Goal: Task Accomplishment & Management: Manage account settings

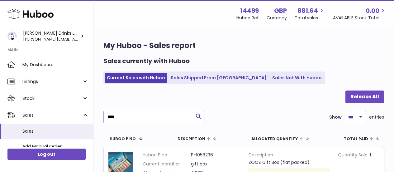
select select "***"
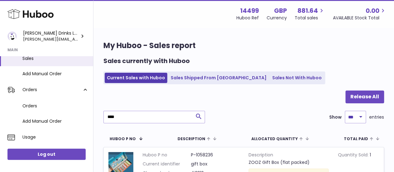
click at [180, 115] on input "****" at bounding box center [153, 116] width 101 height 12
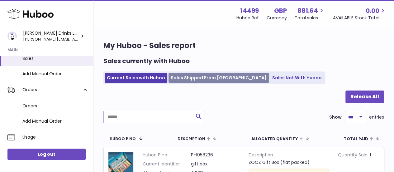
click at [208, 79] on link "Sales Shipped From Huboo" at bounding box center [218, 78] width 100 height 10
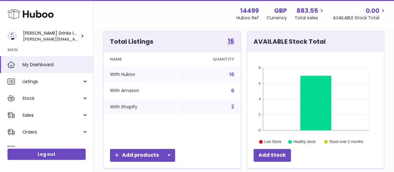
scroll to position [80, 0]
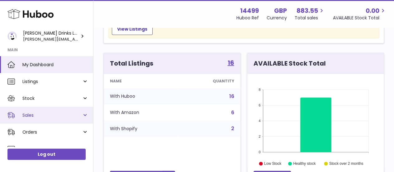
click at [82, 114] on link "Sales" at bounding box center [46, 114] width 93 height 17
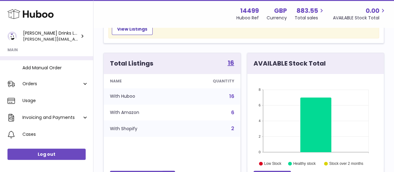
scroll to position [79, 0]
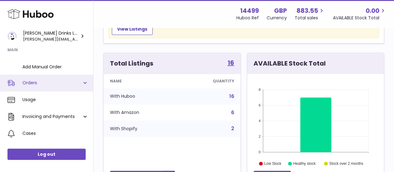
click at [86, 84] on link "Orders" at bounding box center [46, 82] width 93 height 17
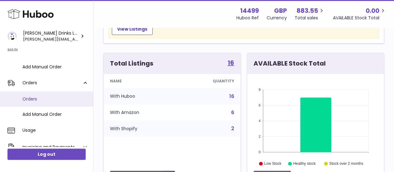
click at [47, 97] on span "Orders" at bounding box center [55, 99] width 66 height 6
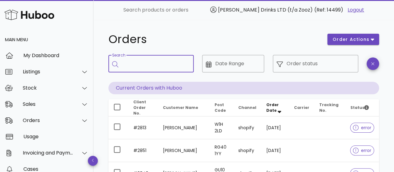
click at [128, 67] on input "Search" at bounding box center [155, 64] width 67 height 10
paste input "****"
type input "****"
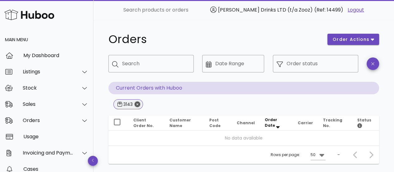
click at [139, 106] on icon "Close" at bounding box center [137, 104] width 6 height 6
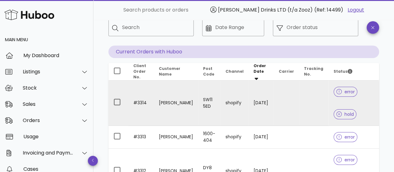
scroll to position [46, 0]
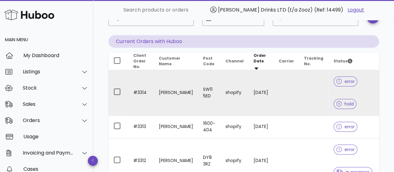
click at [226, 91] on td "shopify" at bounding box center [234, 92] width 28 height 45
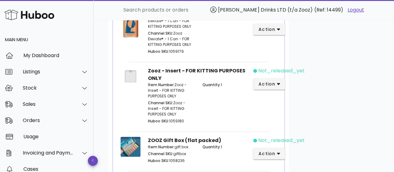
scroll to position [352, 0]
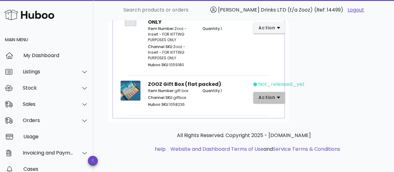
click at [261, 96] on span "action" at bounding box center [266, 97] width 17 height 7
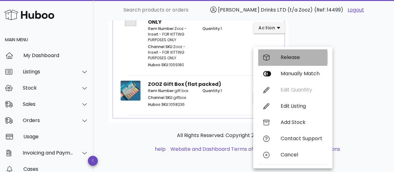
click at [286, 59] on div "Release" at bounding box center [301, 57] width 42 height 6
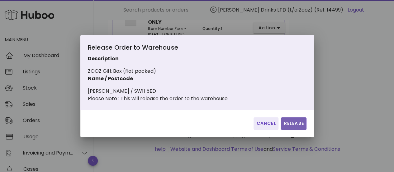
click at [294, 126] on span "Release" at bounding box center [293, 123] width 20 height 7
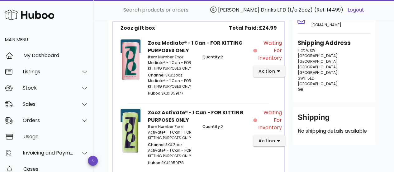
scroll to position [67, 0]
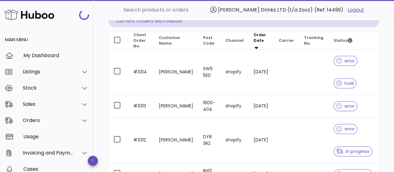
scroll to position [46, 0]
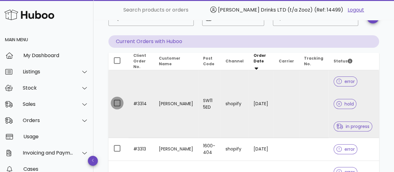
click at [118, 101] on div at bounding box center [117, 102] width 11 height 11
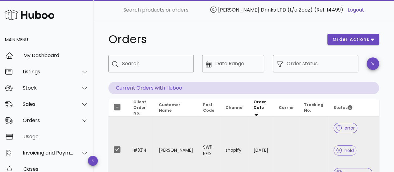
scroll to position [0, 0]
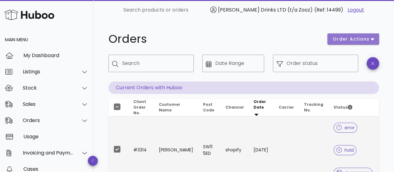
click at [364, 42] on button "order actions" at bounding box center [353, 38] width 52 height 11
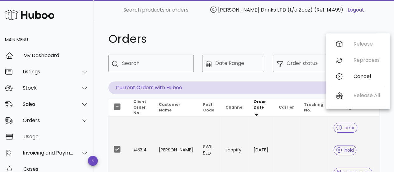
click at [260, 48] on div "Orders" at bounding box center [214, 39] width 219 height 19
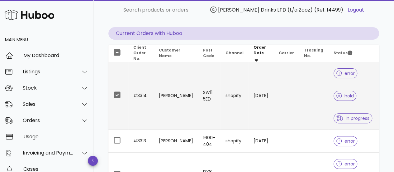
scroll to position [55, 0]
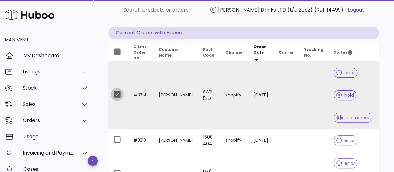
click at [117, 96] on div at bounding box center [117, 94] width 11 height 11
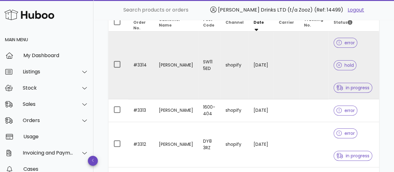
scroll to position [75, 0]
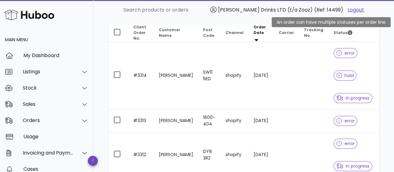
click at [347, 32] on icon "Status" at bounding box center [349, 32] width 5 height 5
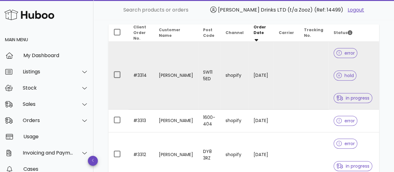
click at [336, 52] on icon at bounding box center [339, 53] width 6 height 6
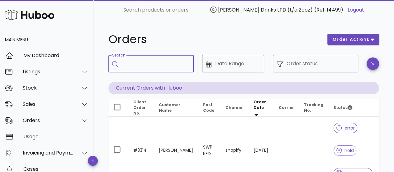
click at [139, 63] on input "Search" at bounding box center [155, 64] width 67 height 10
type input "****"
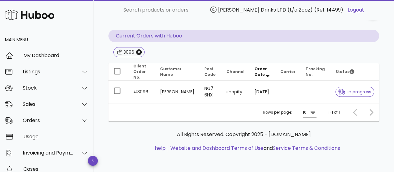
scroll to position [49, 0]
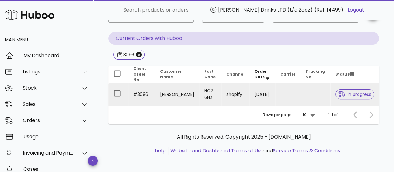
click at [215, 92] on td "NG7 6HX" at bounding box center [210, 94] width 22 height 22
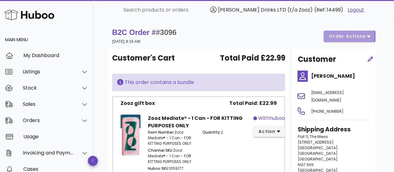
click at [336, 35] on span "order actions" at bounding box center [346, 36] width 37 height 7
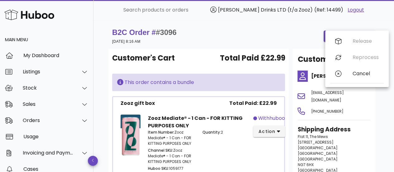
click at [265, 38] on div "B2C Order # #3096 14 October 2025 at 8:16 AM order actions" at bounding box center [243, 35] width 263 height 17
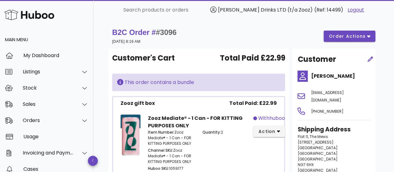
scroll to position [49, 0]
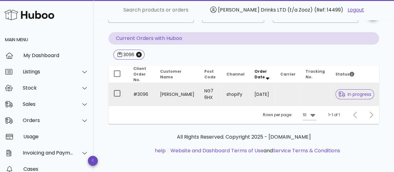
click at [164, 95] on td "Fiona Dobney" at bounding box center [177, 94] width 44 height 22
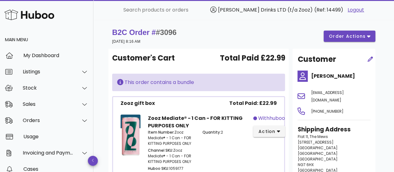
click at [166, 30] on span "#3096" at bounding box center [166, 32] width 21 height 8
copy span "3096"
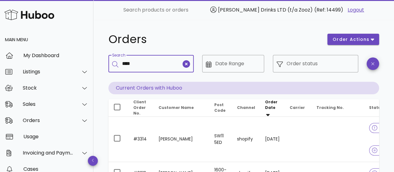
type input "****"
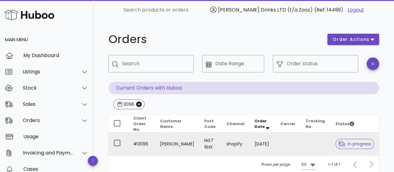
click at [164, 144] on td "[PERSON_NAME]" at bounding box center [177, 143] width 44 height 22
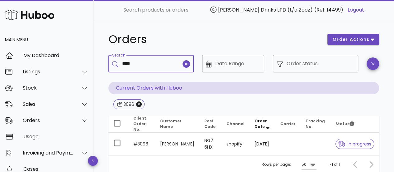
click at [139, 63] on input "****" at bounding box center [151, 64] width 59 height 10
type input "****"
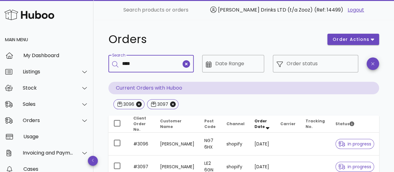
type input "****"
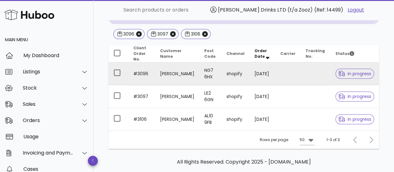
scroll to position [20, 0]
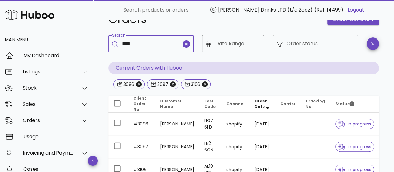
type input "****"
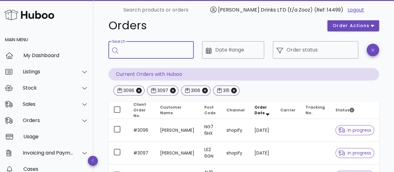
scroll to position [7, 0]
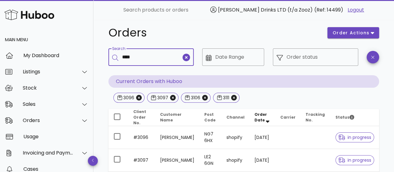
type input "****"
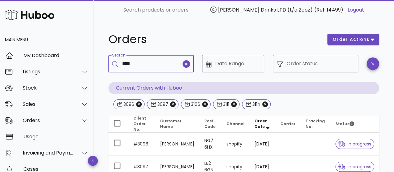
type input "****"
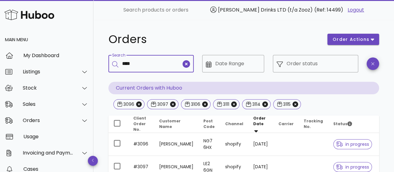
type input "****"
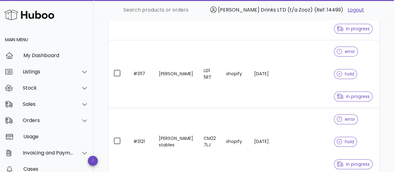
scroll to position [344, 0]
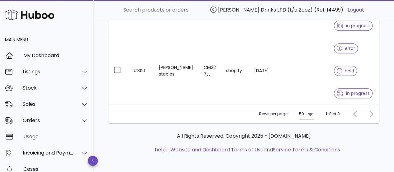
drag, startPoint x: 144, startPoint y: 70, endPoint x: 122, endPoint y: 142, distance: 75.4
click at [122, 142] on div "All Rights Reserved. Copyright 2025 - huboo.co.uk help Website and Dashboard Te…" at bounding box center [243, 142] width 261 height 21
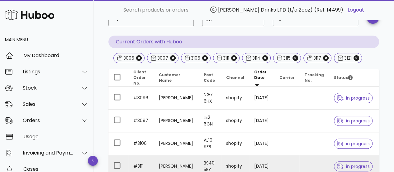
scroll to position [0, 0]
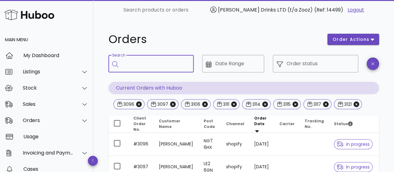
click at [143, 64] on input "Search" at bounding box center [155, 64] width 67 height 10
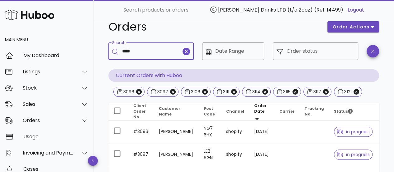
scroll to position [12, 0]
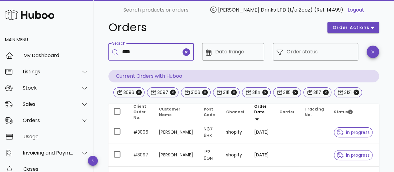
type input "****"
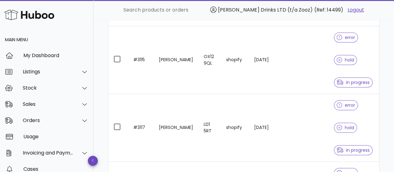
scroll to position [401, 0]
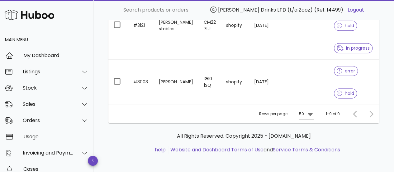
drag, startPoint x: 139, startPoint y: 81, endPoint x: 127, endPoint y: 150, distance: 70.1
click at [127, 150] on ul "help Website and Dashboard Terms of Use and Service Terms & Conditions" at bounding box center [243, 149] width 261 height 7
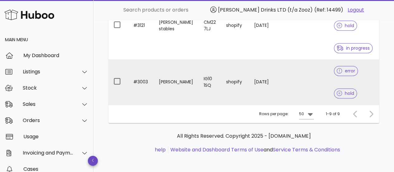
click at [145, 78] on td "#3003" at bounding box center [141, 81] width 26 height 45
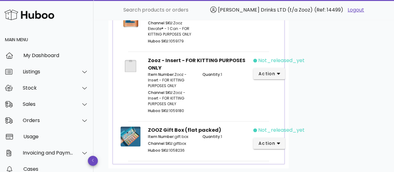
scroll to position [361, 0]
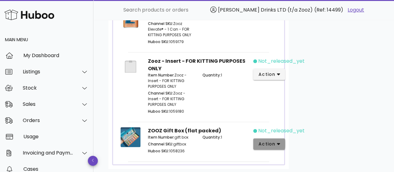
click at [260, 140] on span "action" at bounding box center [266, 143] width 17 height 7
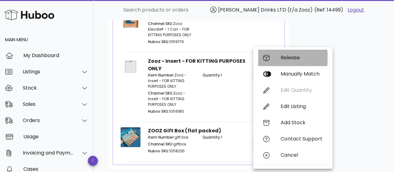
click at [291, 57] on div "Release" at bounding box center [301, 57] width 42 height 6
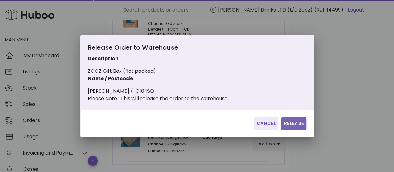
click at [294, 126] on span "Release" at bounding box center [293, 123] width 20 height 7
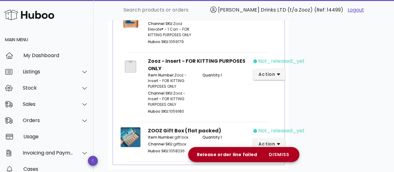
scroll to position [365, 0]
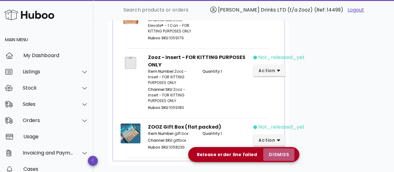
click at [278, 153] on span "dismiss" at bounding box center [278, 154] width 21 height 7
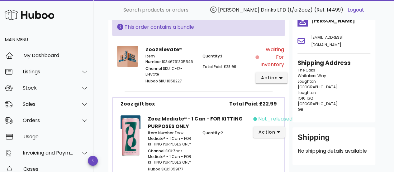
scroll to position [92, 0]
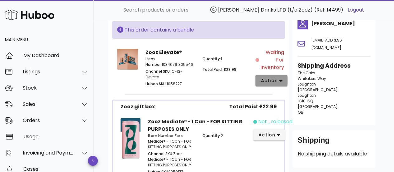
click at [272, 80] on span "action" at bounding box center [268, 80] width 17 height 7
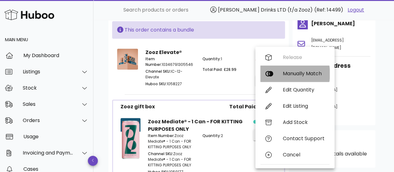
click at [295, 73] on div "Manually Match" at bounding box center [304, 73] width 42 height 6
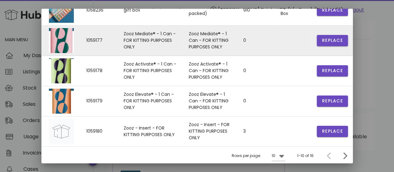
scroll to position [110, 0]
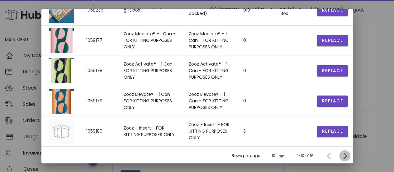
click at [341, 153] on icon "Next page" at bounding box center [344, 155] width 7 height 7
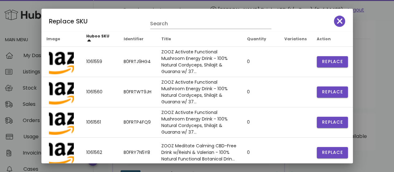
scroll to position [82, 0]
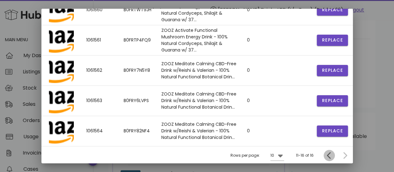
click at [325, 155] on icon "Previous page" at bounding box center [328, 154] width 7 height 7
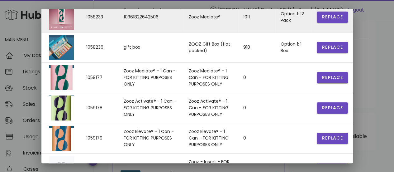
scroll to position [202, 0]
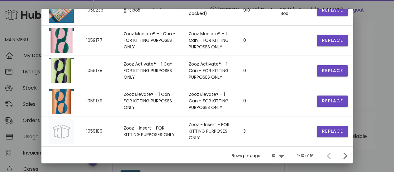
click at [364, 97] on div at bounding box center [197, 86] width 394 height 172
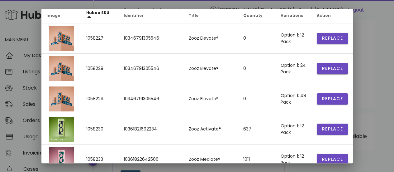
scroll to position [0, 0]
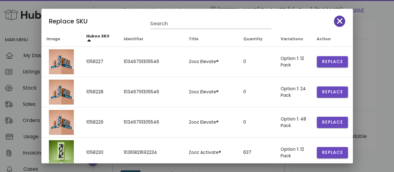
click at [334, 20] on span "button" at bounding box center [339, 21] width 11 height 9
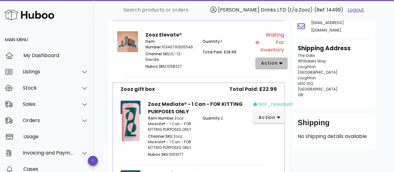
click at [266, 64] on span "action" at bounding box center [268, 63] width 17 height 7
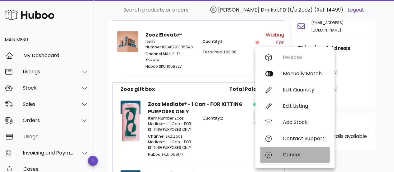
click at [288, 154] on div "Cancel" at bounding box center [304, 154] width 42 height 6
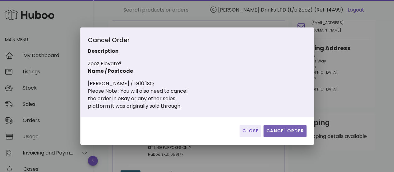
click at [295, 129] on span "Cancel Order" at bounding box center [285, 130] width 38 height 7
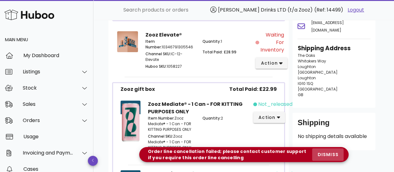
click at [334, 152] on span "dismiss" at bounding box center [327, 154] width 21 height 7
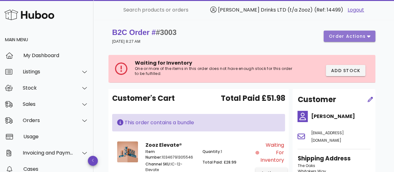
click at [345, 39] on span "order actions" at bounding box center [346, 36] width 37 height 7
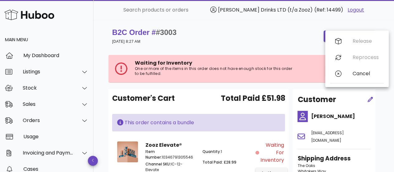
click at [303, 44] on div "B2C Order # #3003 21 September 2025 at 8:27 AM order actions" at bounding box center [243, 35] width 263 height 17
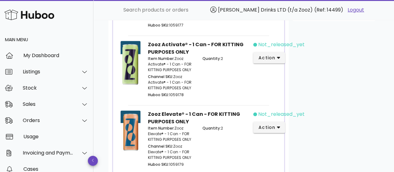
scroll to position [238, 0]
click at [272, 57] on span "action" at bounding box center [266, 58] width 17 height 7
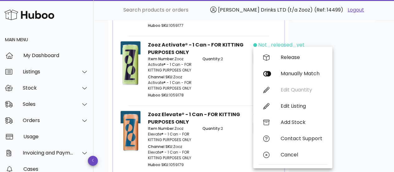
click at [347, 90] on div "Customer Georgina Taylor gtaylor1459@gmail.com Shipping Address The Oaks Whitak…" at bounding box center [334, 70] width 90 height 441
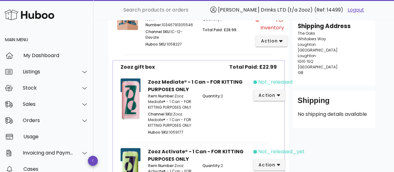
scroll to position [131, 0]
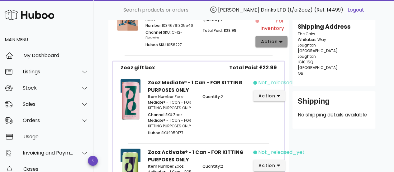
click at [265, 45] on button "action" at bounding box center [271, 41] width 32 height 11
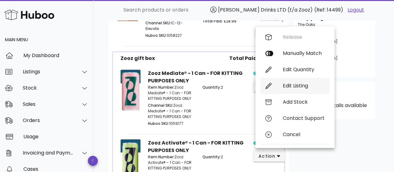
scroll to position [145, 0]
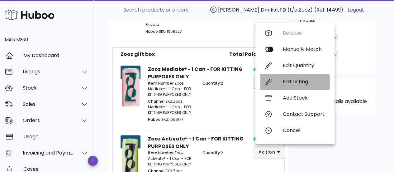
click at [306, 82] on div "Edit Listing" at bounding box center [304, 81] width 42 height 6
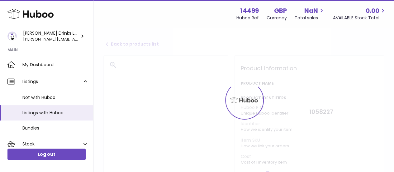
select select
select select "****"
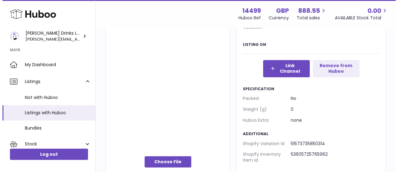
scroll to position [390, 0]
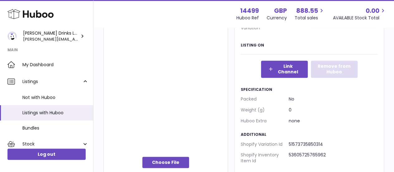
click at [337, 69] on button "Remove from Huboo" at bounding box center [334, 68] width 47 height 17
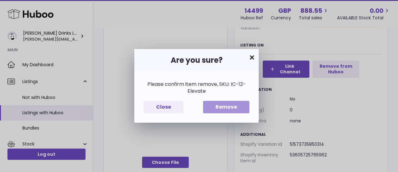
click at [233, 109] on button "Remove" at bounding box center [226, 107] width 46 height 13
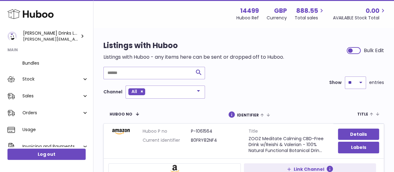
scroll to position [66, 0]
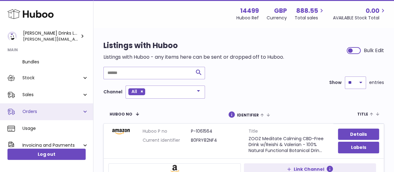
click at [85, 110] on link "Orders" at bounding box center [46, 111] width 93 height 17
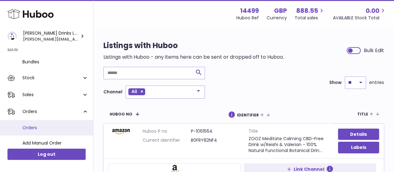
click at [33, 126] on span "Orders" at bounding box center [55, 128] width 66 height 6
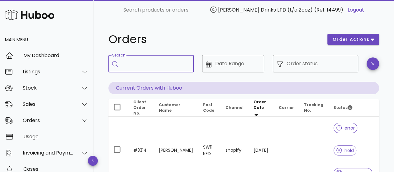
click at [136, 66] on input "Search" at bounding box center [155, 64] width 67 height 10
type input "****"
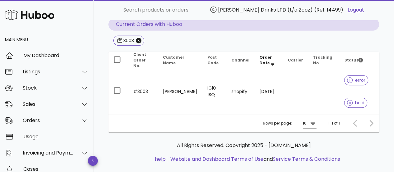
scroll to position [65, 0]
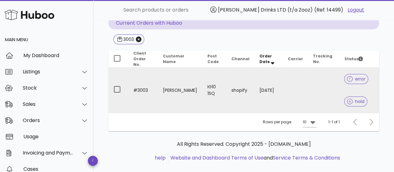
click at [321, 97] on td at bounding box center [323, 90] width 31 height 45
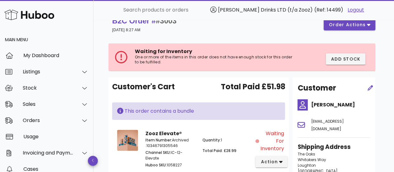
scroll to position [10, 0]
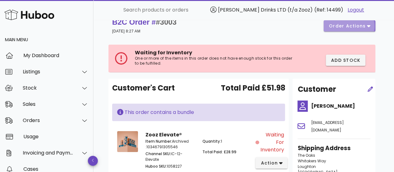
click at [359, 21] on button "order actions" at bounding box center [349, 25] width 52 height 11
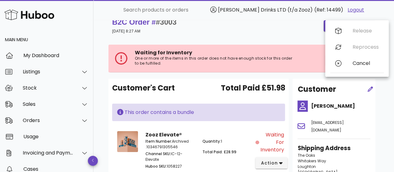
click at [264, 36] on div "B2C Order # #3003 21 September 2025 at 8:27 AM order actions" at bounding box center [243, 25] width 270 height 25
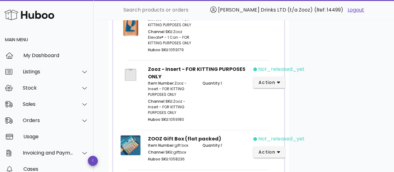
scroll to position [403, 0]
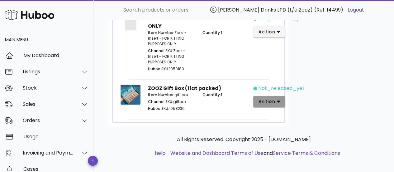
click at [270, 101] on span "action" at bounding box center [266, 101] width 17 height 7
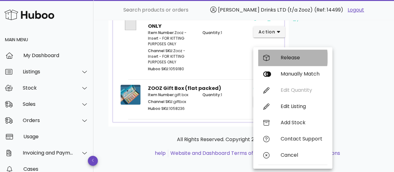
click at [279, 58] on div "Release" at bounding box center [292, 57] width 69 height 16
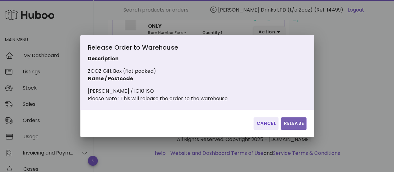
click at [285, 129] on button "Release" at bounding box center [293, 123] width 25 height 12
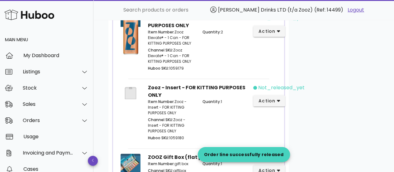
scroll to position [328, 0]
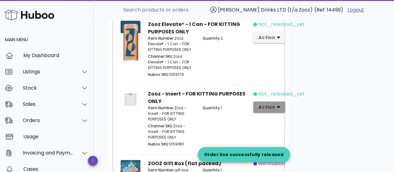
click at [266, 106] on span "action" at bounding box center [266, 107] width 17 height 7
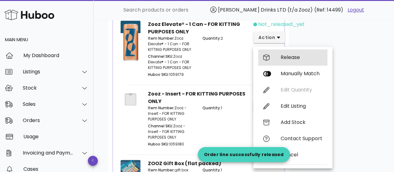
click at [296, 60] on div "Release" at bounding box center [301, 57] width 42 height 6
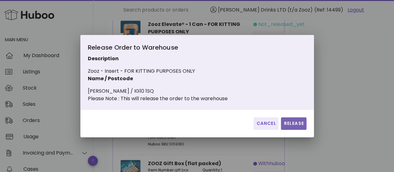
click at [297, 126] on span "Release" at bounding box center [293, 123] width 20 height 7
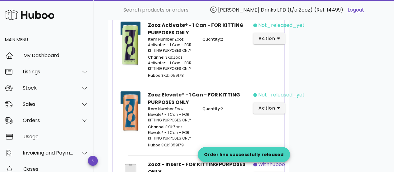
scroll to position [258, 0]
click at [267, 107] on span "action" at bounding box center [266, 108] width 17 height 7
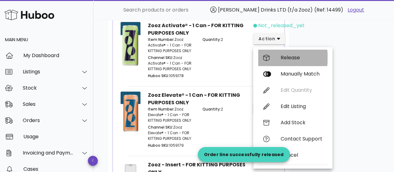
click at [286, 61] on div "Release" at bounding box center [292, 57] width 69 height 16
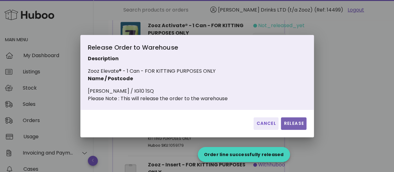
click at [294, 129] on button "Release" at bounding box center [293, 123] width 25 height 12
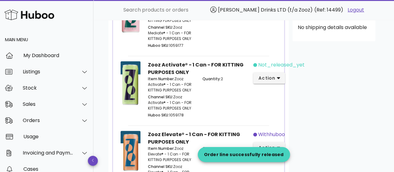
scroll to position [218, 0]
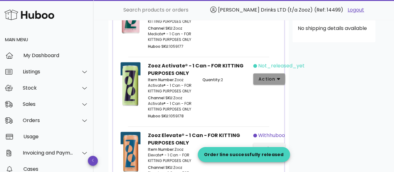
click at [265, 76] on span "action" at bounding box center [266, 79] width 17 height 7
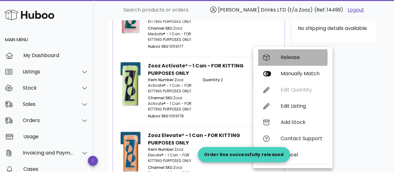
click at [295, 59] on div "Release" at bounding box center [301, 57] width 42 height 6
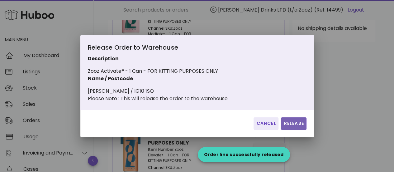
click at [289, 121] on button "Release" at bounding box center [293, 123] width 25 height 12
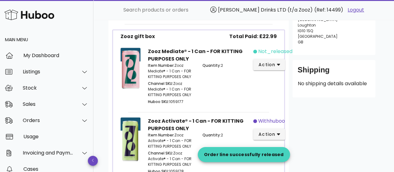
scroll to position [150, 0]
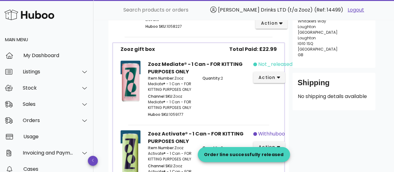
click at [275, 83] on div "not_released_yet action" at bounding box center [266, 89] width 27 height 65
click at [271, 78] on span "action" at bounding box center [266, 77] width 17 height 7
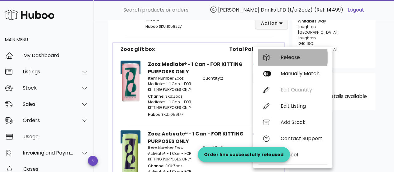
click at [284, 56] on div "Release" at bounding box center [301, 57] width 42 height 6
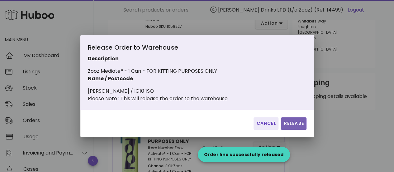
click at [295, 124] on span "Release" at bounding box center [293, 123] width 20 height 7
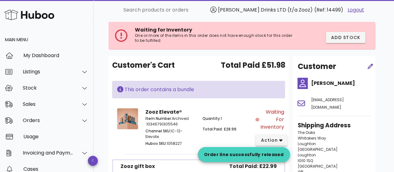
scroll to position [0, 0]
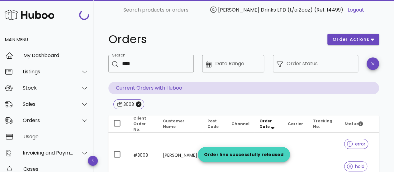
scroll to position [65, 0]
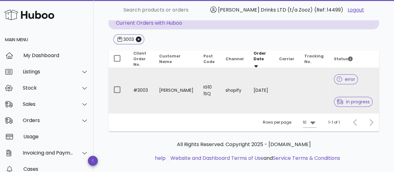
click at [149, 81] on td "#3003" at bounding box center [141, 90] width 26 height 45
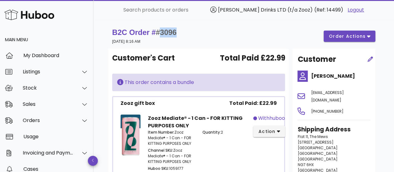
scroll to position [56, 0]
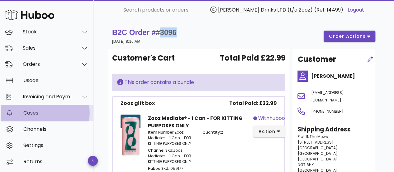
drag, startPoint x: 0, startPoint y: 0, endPoint x: 55, endPoint y: 110, distance: 123.5
click at [55, 110] on div "Cases" at bounding box center [55, 113] width 65 height 6
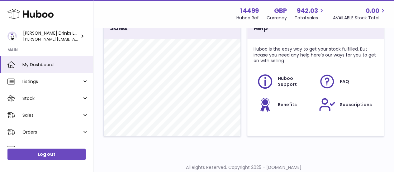
scroll to position [277, 0]
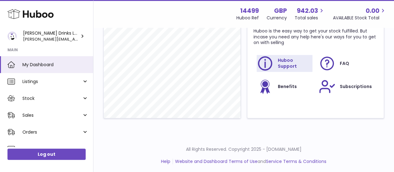
click at [289, 66] on link "Huboo Support" at bounding box center [284, 63] width 56 height 17
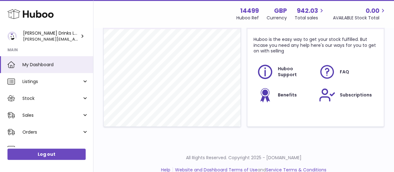
scroll to position [268, 0]
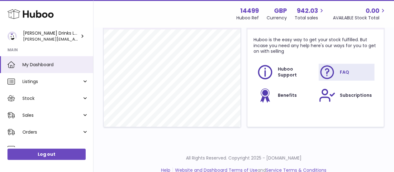
click at [334, 71] on icon at bounding box center [327, 72] width 16 height 16
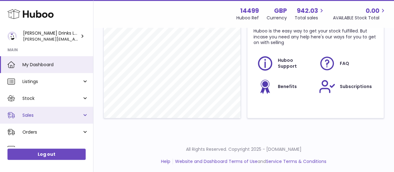
scroll to position [94, 0]
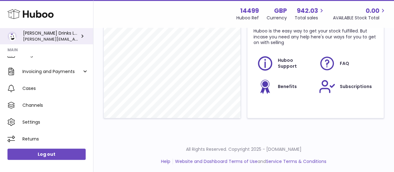
click at [73, 41] on div "Soos Drinks LTD (t/a Zooz) daniel@zoosdrinks.com" at bounding box center [51, 36] width 56 height 12
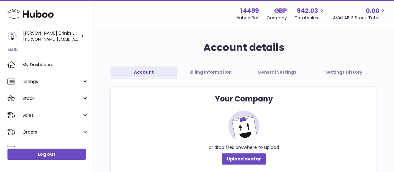
click at [204, 74] on link "Billing Information" at bounding box center [210, 72] width 67 height 12
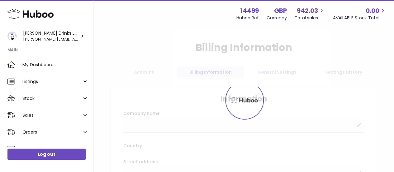
select select
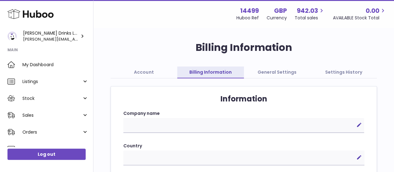
click at [274, 71] on link "General Settings" at bounding box center [277, 72] width 67 height 12
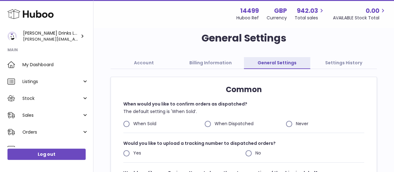
scroll to position [8, 0]
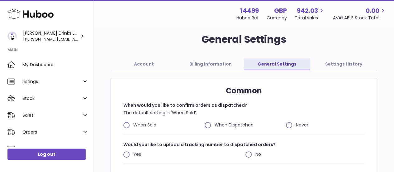
click at [339, 64] on link "Settings History" at bounding box center [343, 64] width 67 height 12
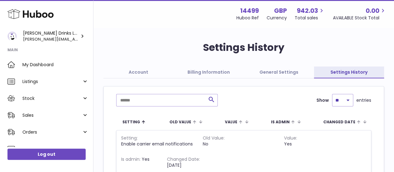
click at [139, 70] on link "Account" at bounding box center [138, 72] width 70 height 12
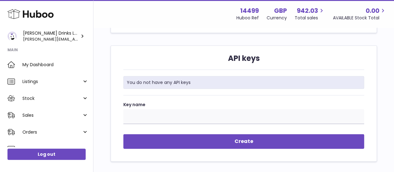
scroll to position [777, 0]
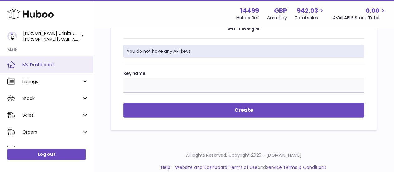
click at [63, 67] on span "My Dashboard" at bounding box center [55, 65] width 66 height 6
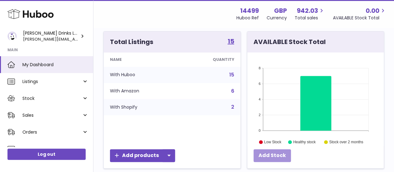
scroll to position [66, 0]
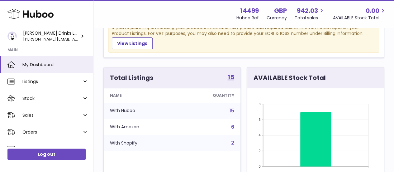
click at [294, 145] on rect at bounding box center [316, 135] width 106 height 62
click at [310, 145] on icon at bounding box center [315, 138] width 31 height 54
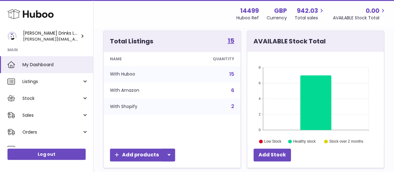
scroll to position [103, 0]
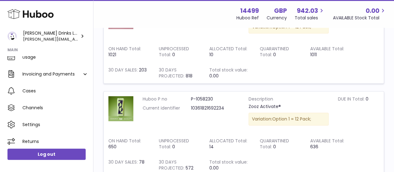
scroll to position [168, 0]
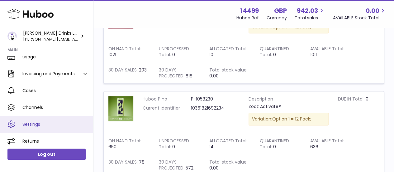
click at [36, 121] on span "Settings" at bounding box center [55, 124] width 66 height 6
